Goal: Task Accomplishment & Management: Manage account settings

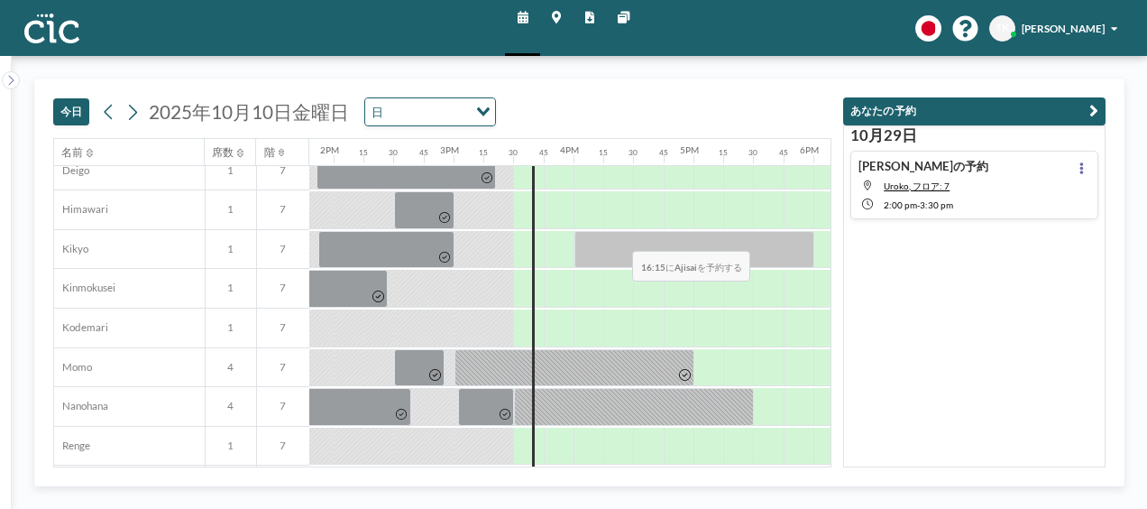
scroll to position [571, 1655]
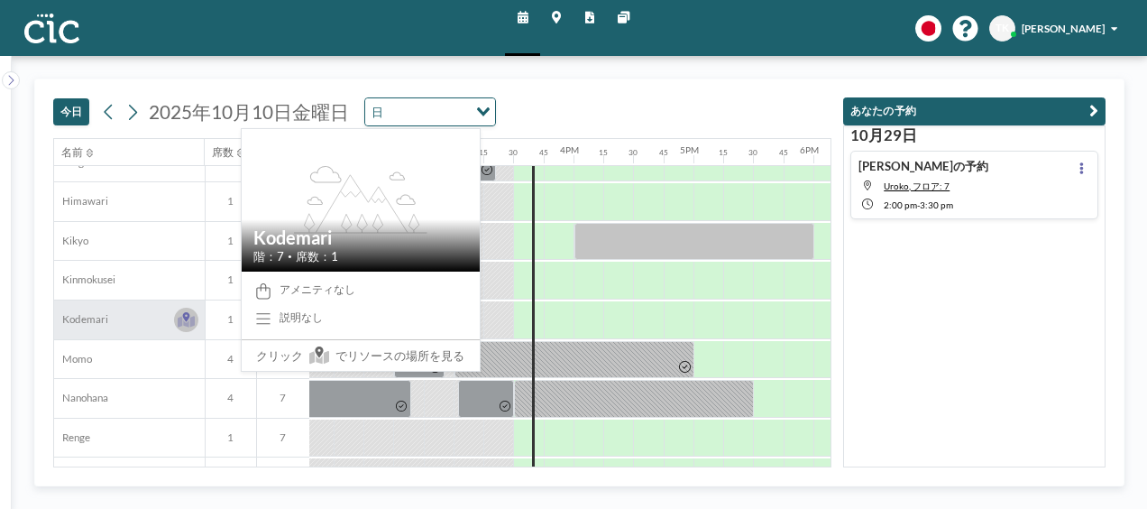
click at [180, 312] on icon at bounding box center [186, 319] width 17 height 15
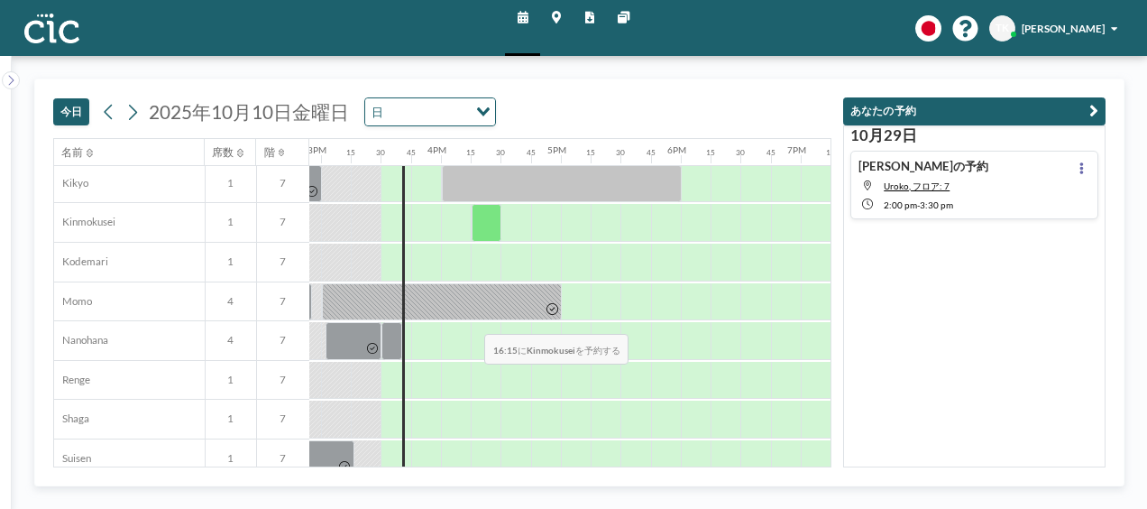
scroll to position [691, 1788]
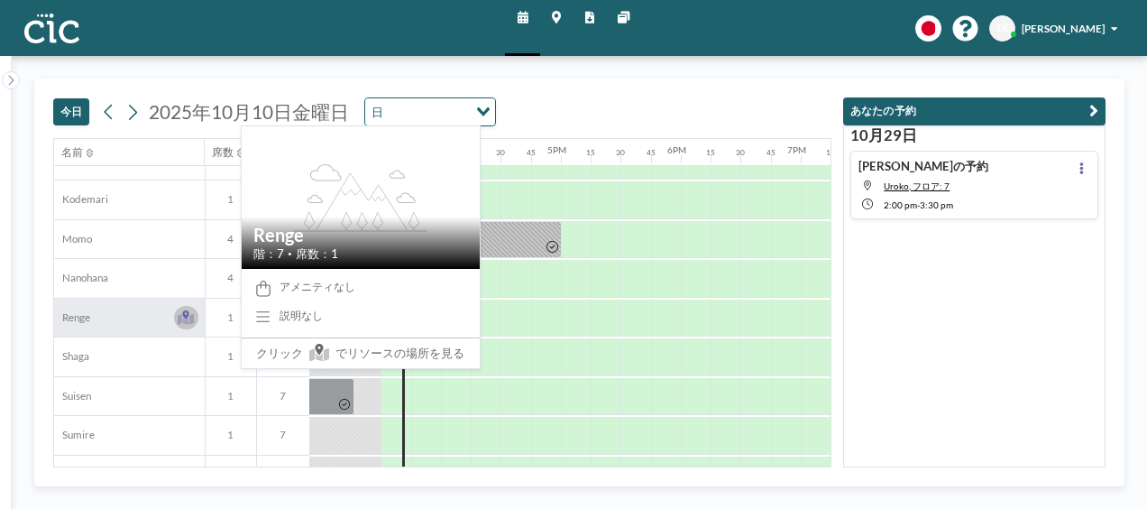
click at [182, 319] on icon at bounding box center [186, 317] width 17 height 15
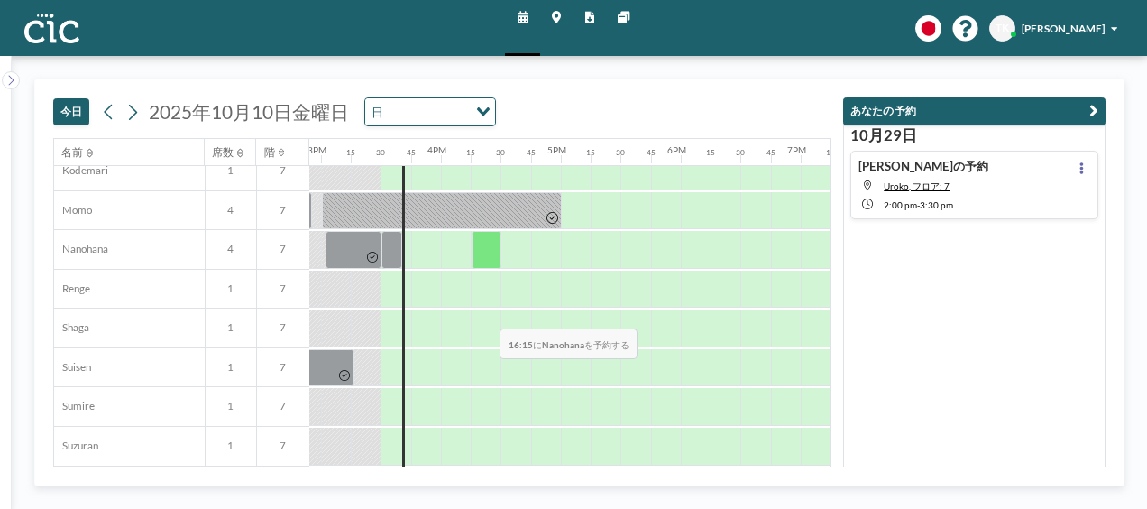
scroll to position [722, 1788]
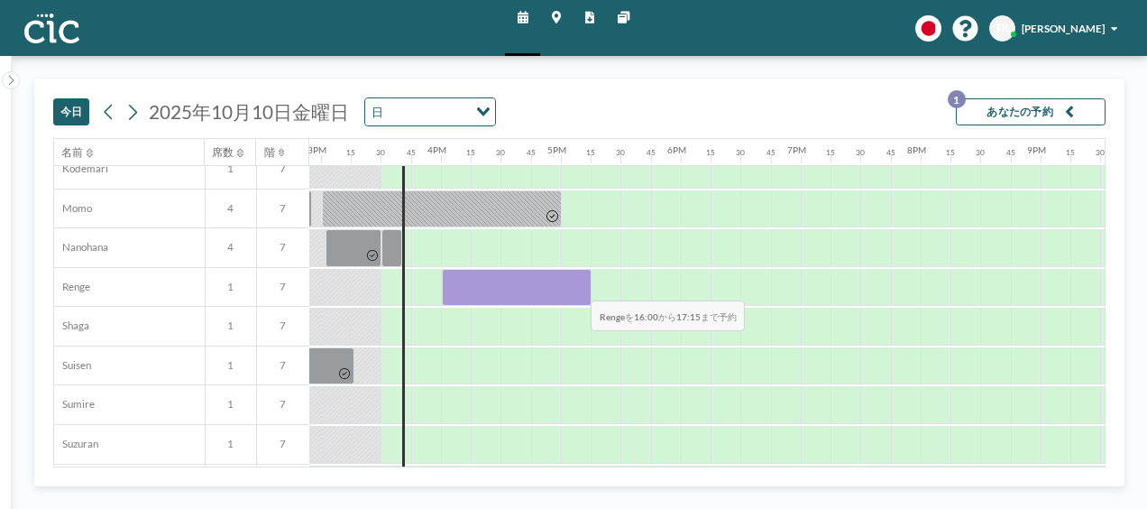
drag, startPoint x: 447, startPoint y: 287, endPoint x: 577, endPoint y: 286, distance: 129.9
click at [577, 286] on div at bounding box center [517, 288] width 150 height 38
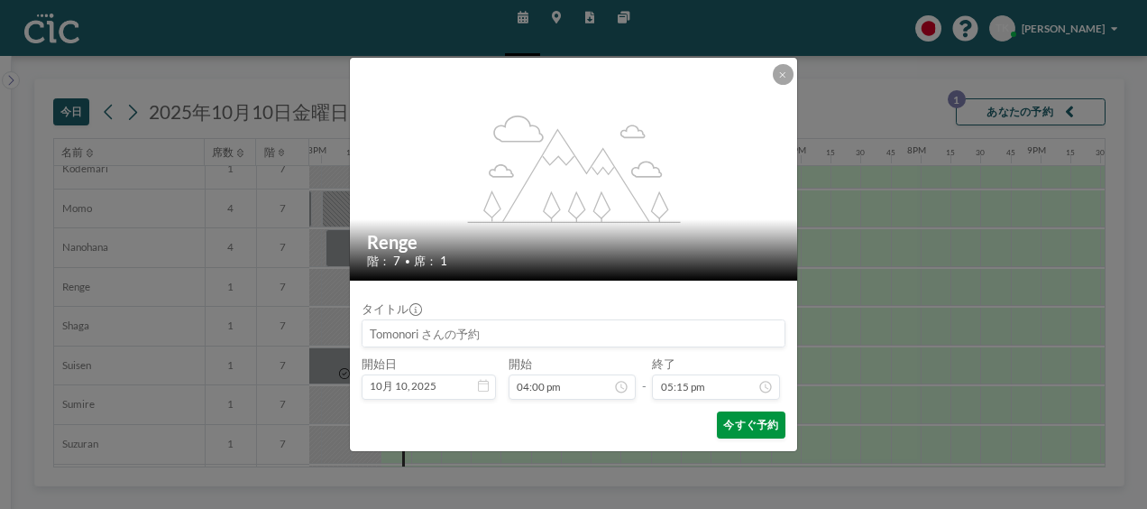
scroll to position [2011, 0]
click at [764, 420] on button "今すぐ予約" at bounding box center [751, 424] width 69 height 27
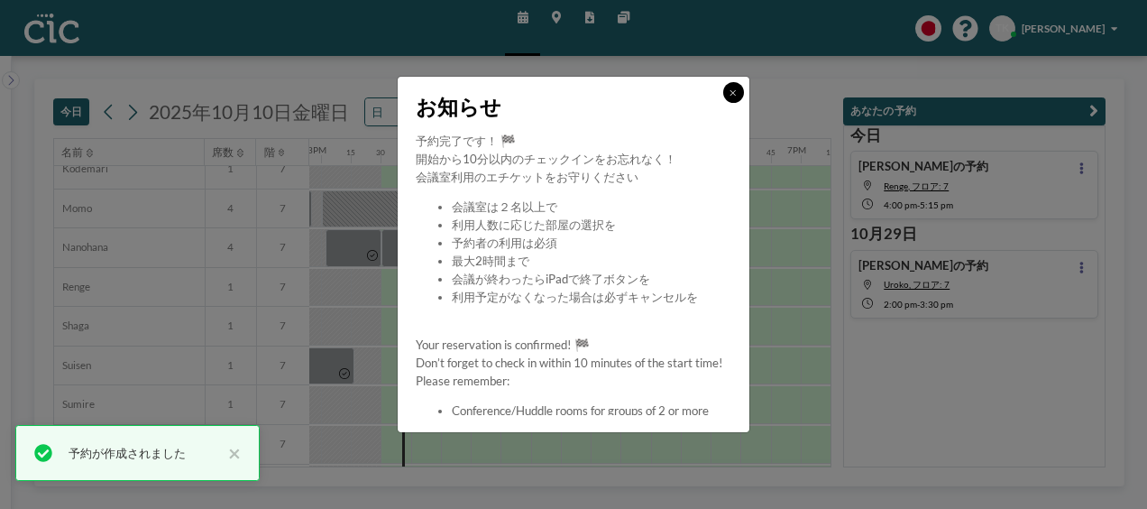
click at [734, 92] on icon at bounding box center [733, 92] width 6 height 9
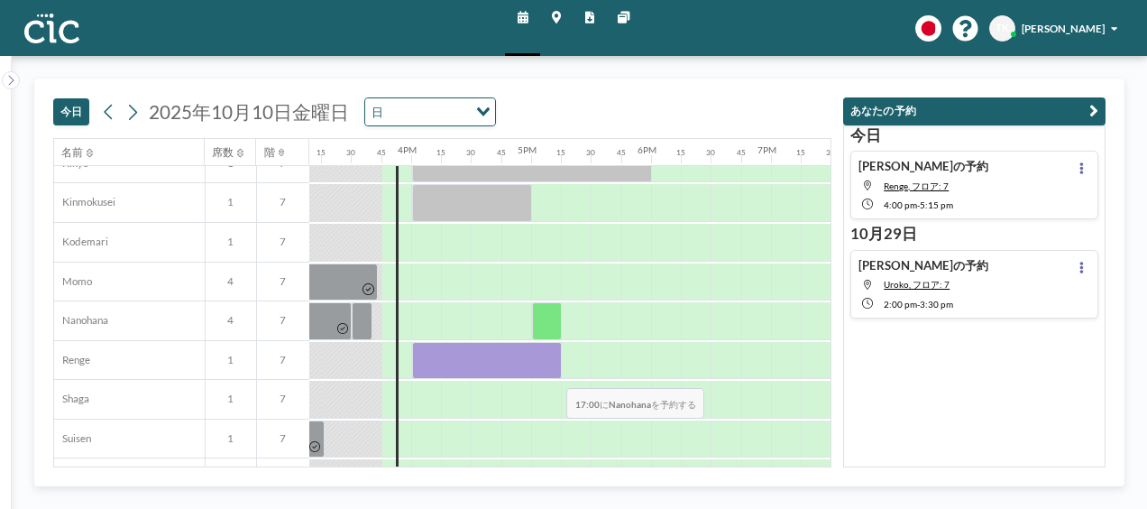
scroll to position [661, 1818]
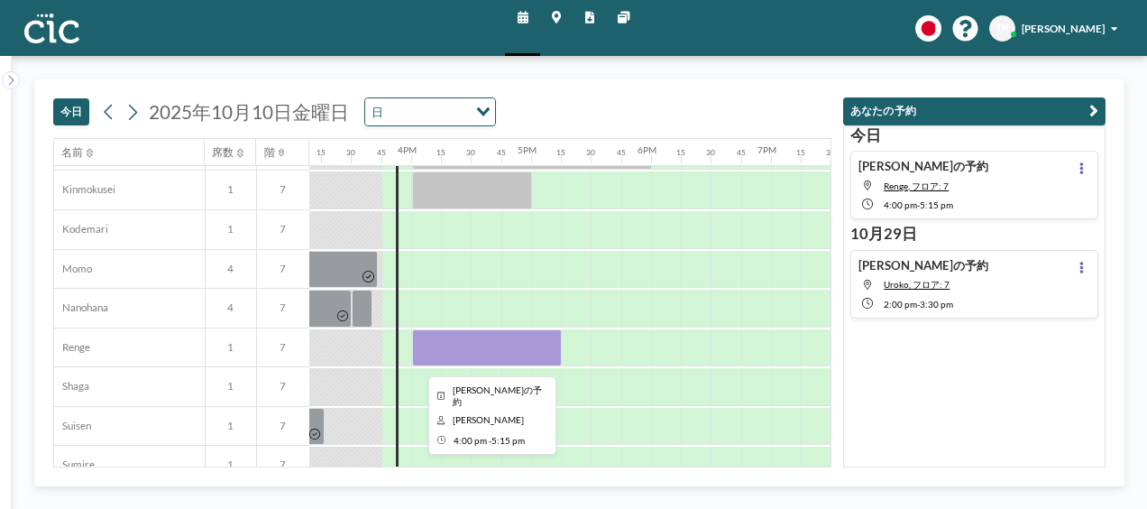
click at [472, 344] on div at bounding box center [487, 348] width 150 height 38
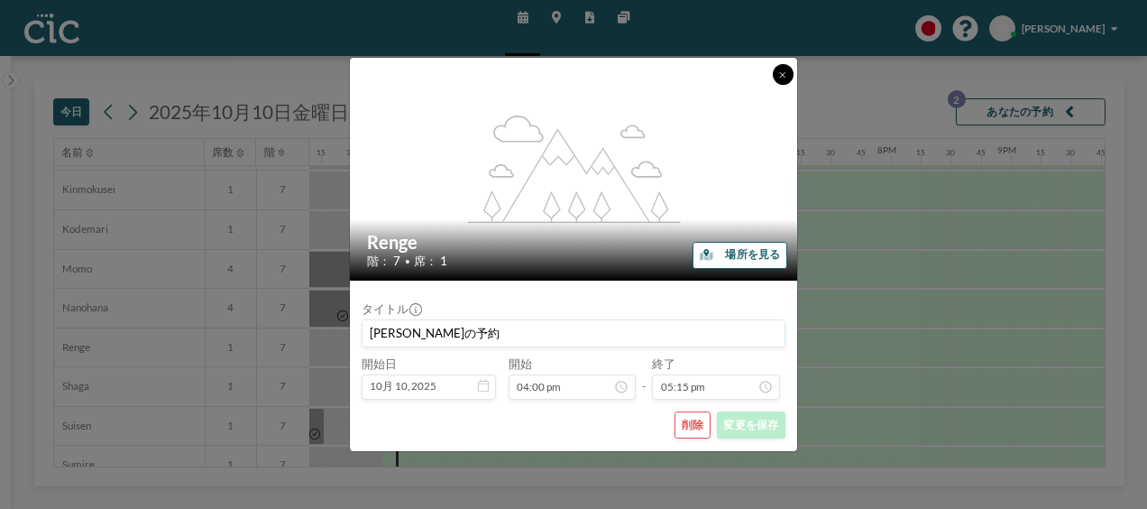
click at [788, 72] on button at bounding box center [783, 74] width 21 height 21
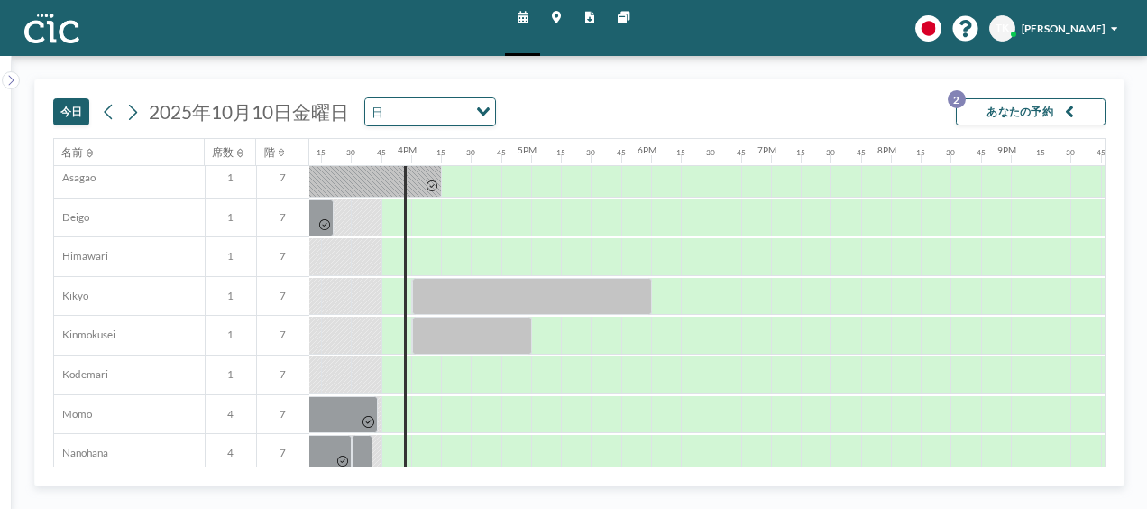
scroll to position [606, 1818]
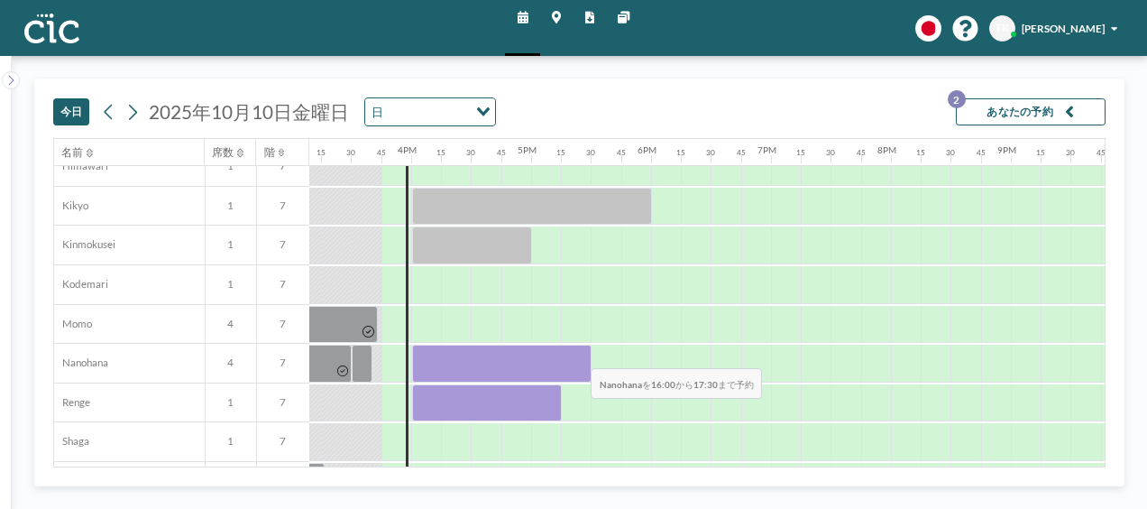
drag, startPoint x: 425, startPoint y: 354, endPoint x: 577, endPoint y: 354, distance: 152.4
click at [577, 354] on div at bounding box center [502, 364] width 180 height 38
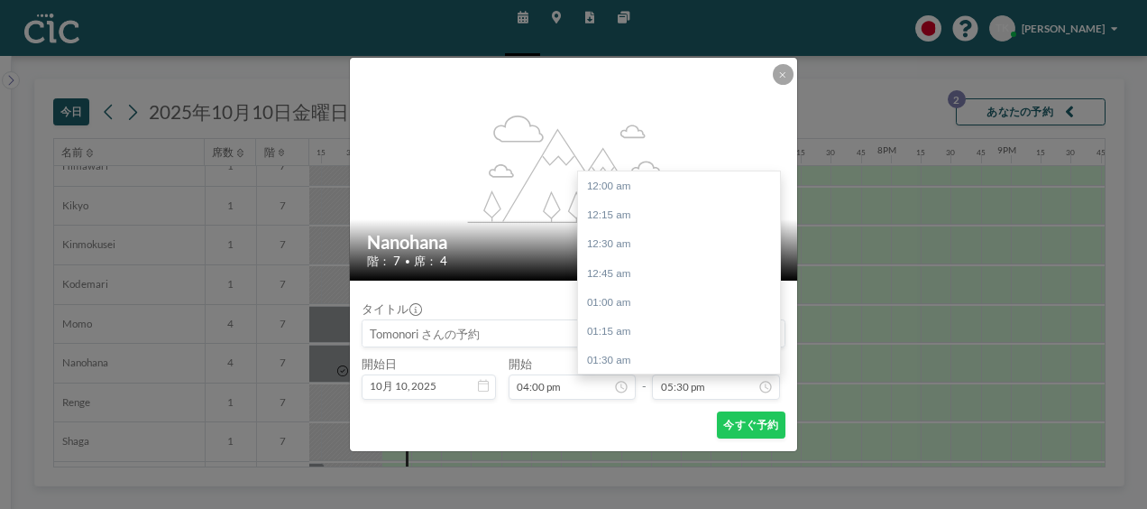
scroll to position [2040, 0]
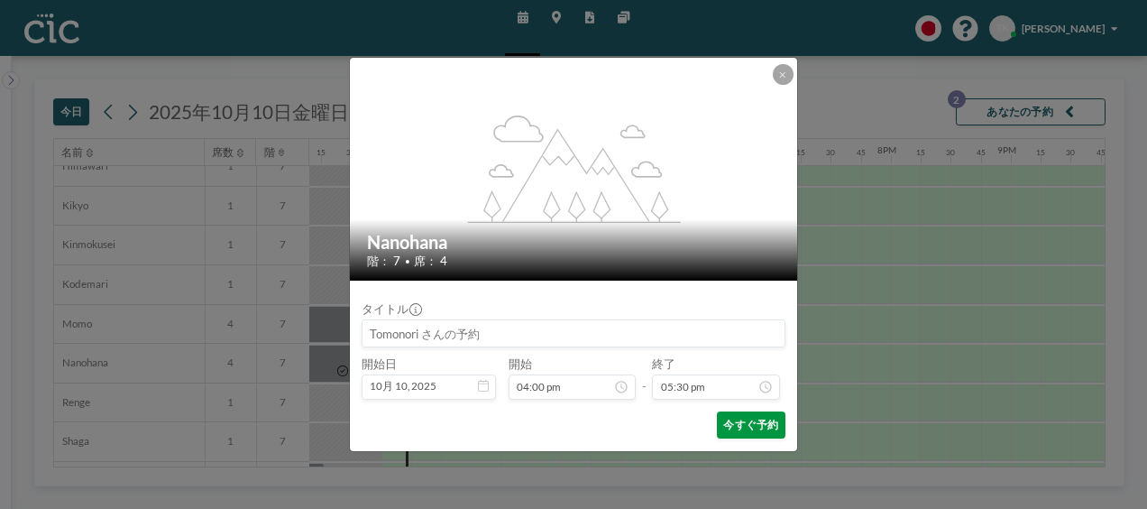
click at [746, 417] on button "今すぐ予約" at bounding box center [751, 424] width 69 height 27
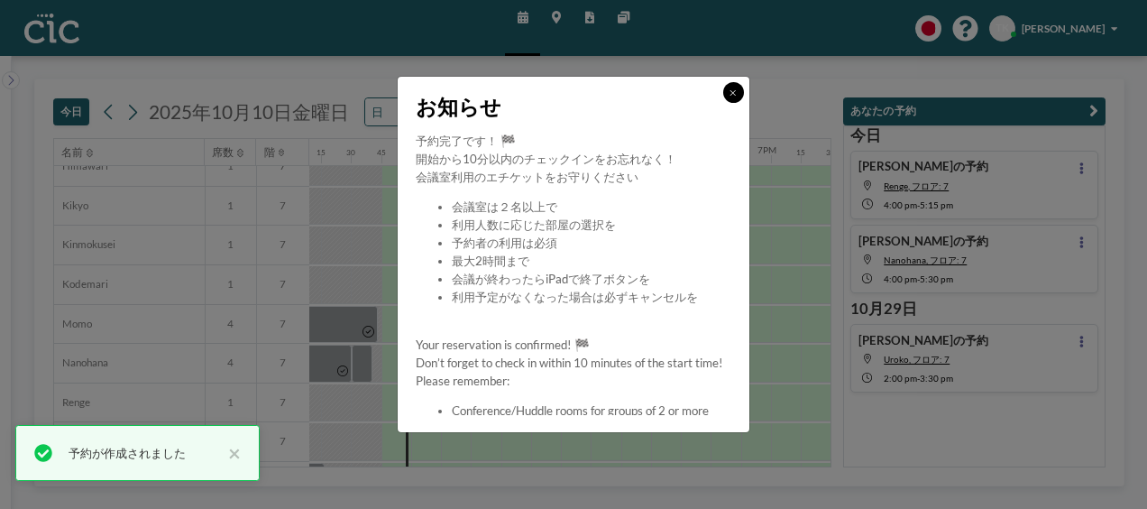
click at [731, 98] on button at bounding box center [733, 92] width 21 height 21
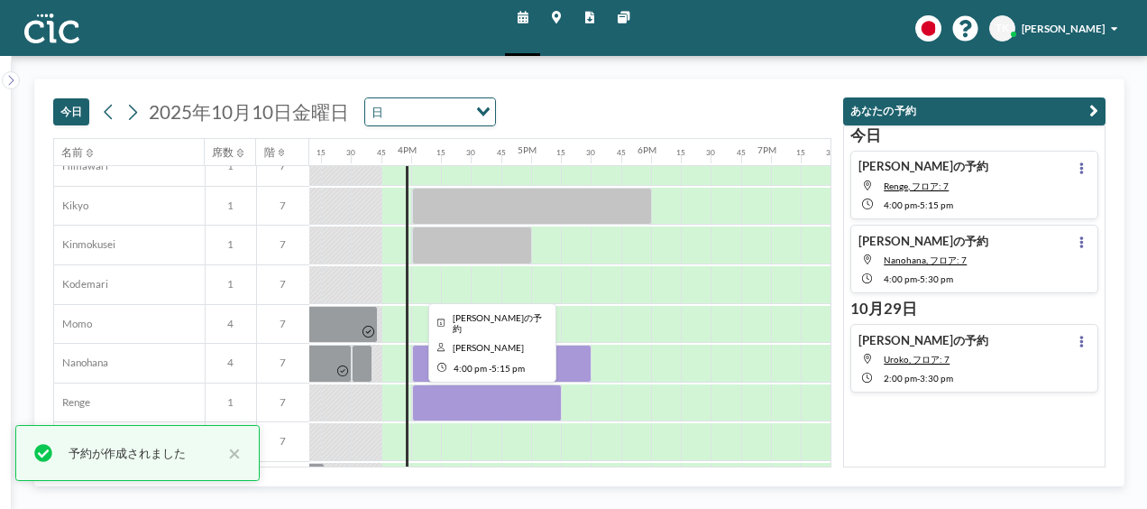
click at [512, 401] on div at bounding box center [487, 403] width 150 height 38
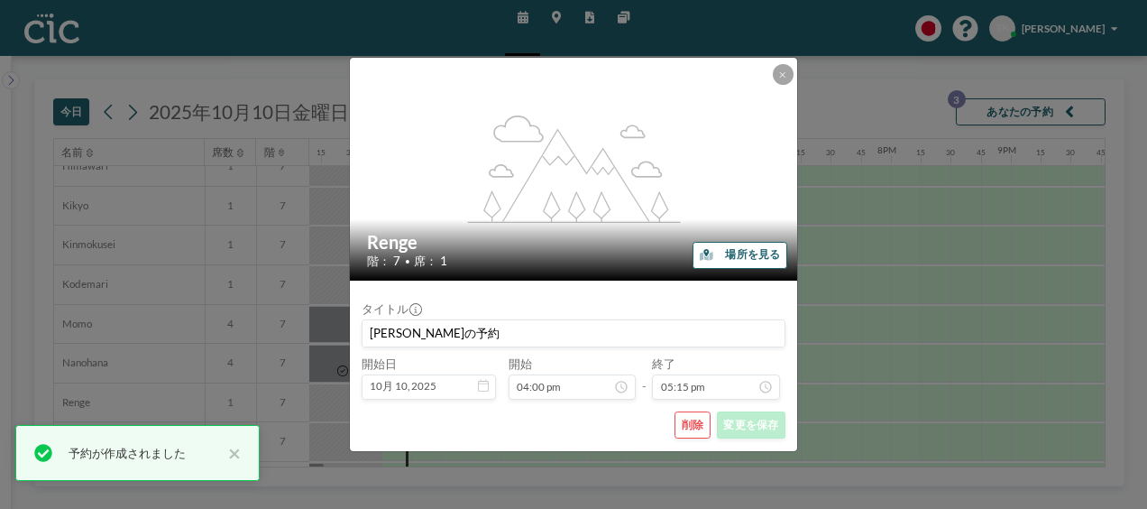
click at [697, 428] on button "削除" at bounding box center [693, 424] width 36 height 27
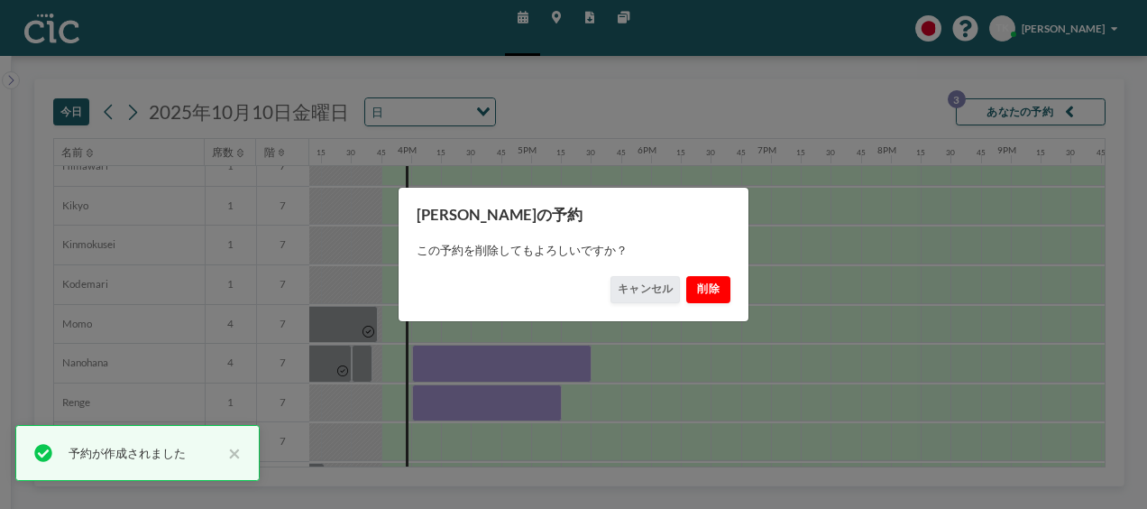
click at [713, 288] on button "削除" at bounding box center [708, 289] width 45 height 27
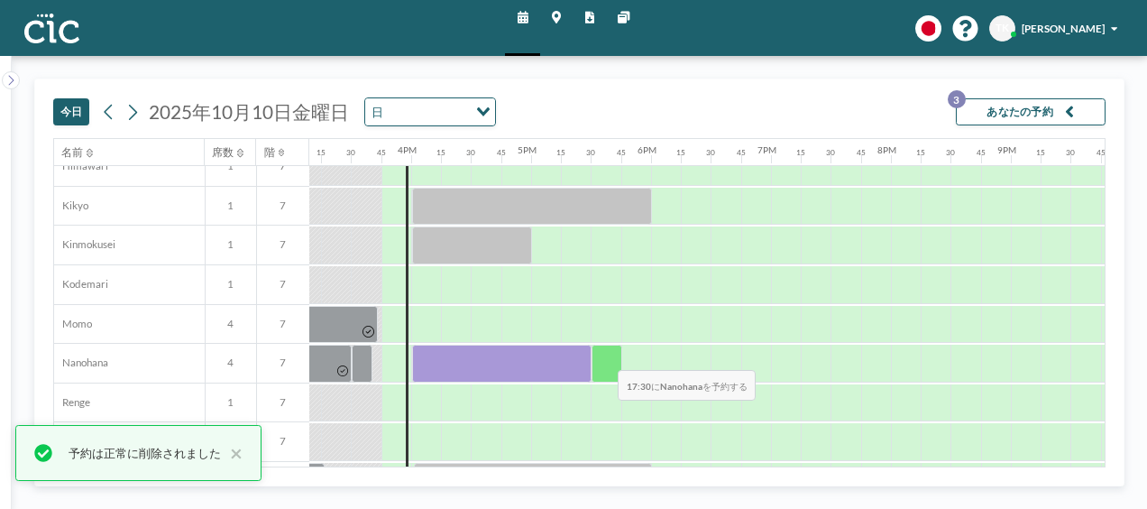
click at [603, 355] on div at bounding box center [607, 364] width 30 height 38
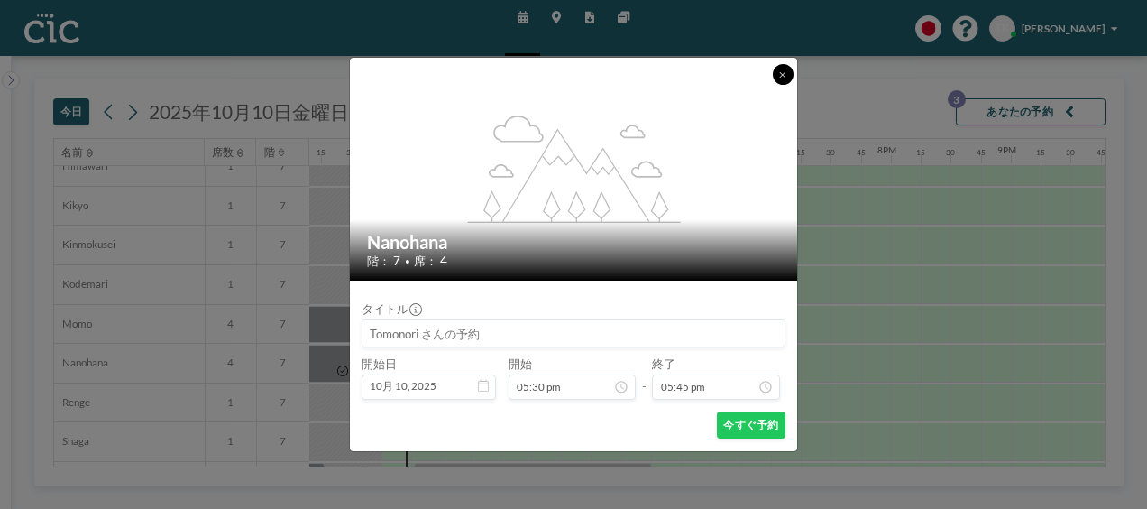
click at [783, 72] on icon at bounding box center [782, 74] width 6 height 9
